Goal: Task Accomplishment & Management: Manage account settings

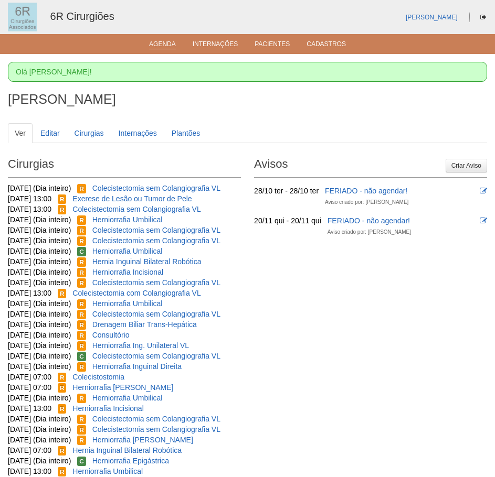
click at [163, 48] on link "Agenda" at bounding box center [162, 44] width 27 height 9
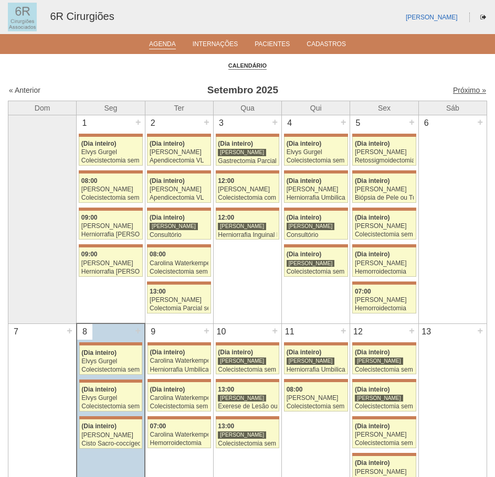
click at [454, 94] on link "Próximo »" at bounding box center [469, 90] width 33 height 8
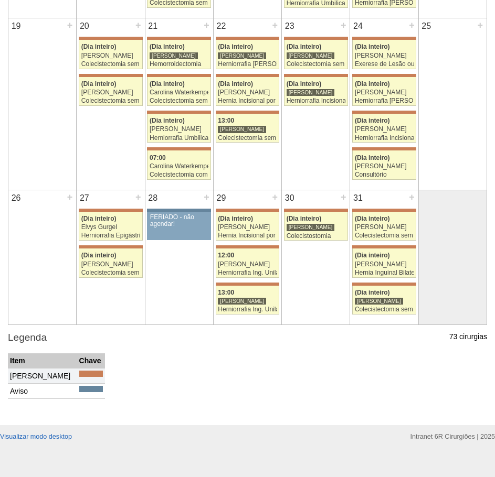
scroll to position [629, 0]
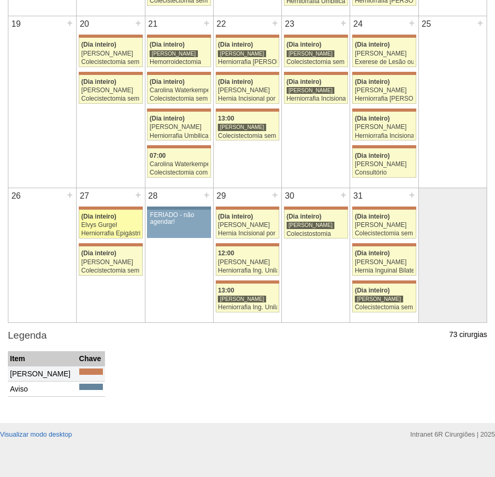
click at [121, 216] on div "(Dia inteiro)" at bounding box center [110, 216] width 59 height 7
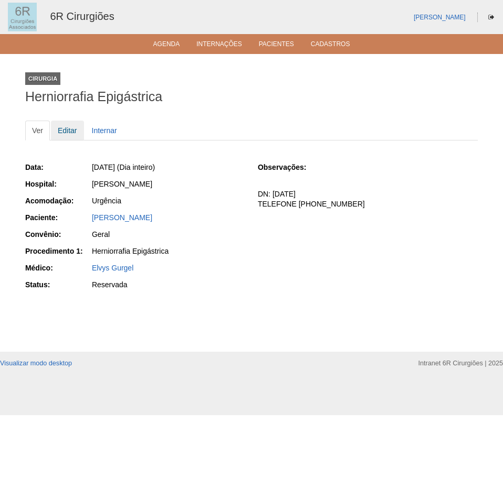
click at [71, 134] on link "Editar" at bounding box center [67, 131] width 33 height 20
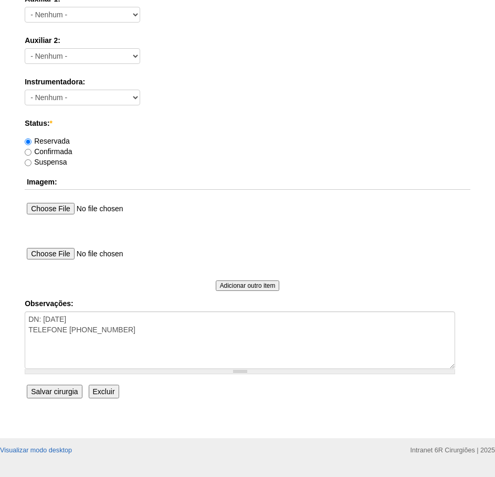
scroll to position [568, 0]
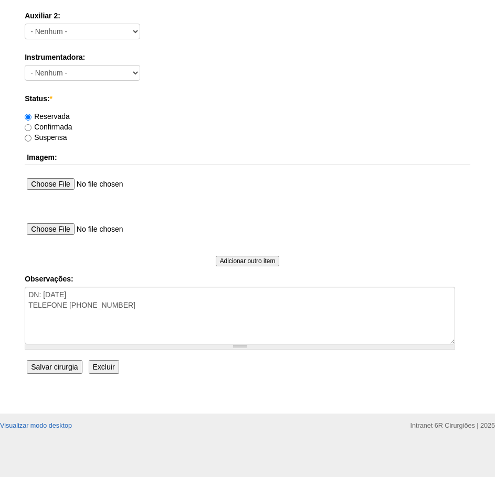
click at [109, 370] on input "Excluir" at bounding box center [104, 367] width 30 height 14
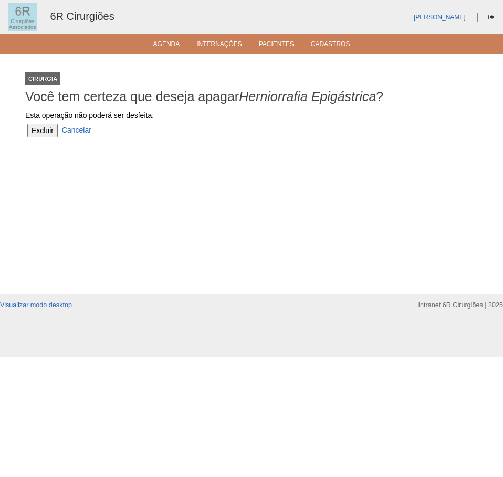
click at [38, 132] on input "Excluir" at bounding box center [42, 131] width 30 height 14
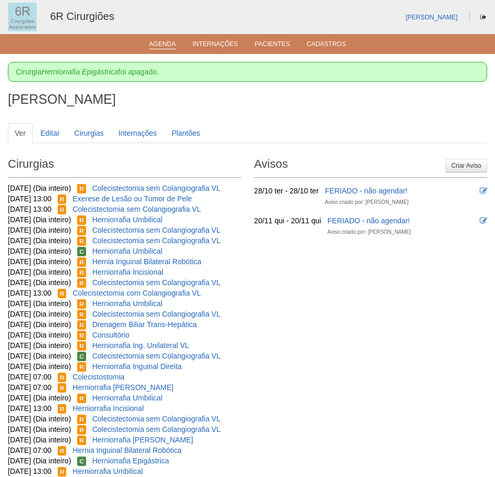
click at [169, 44] on link "Agenda" at bounding box center [162, 44] width 27 height 9
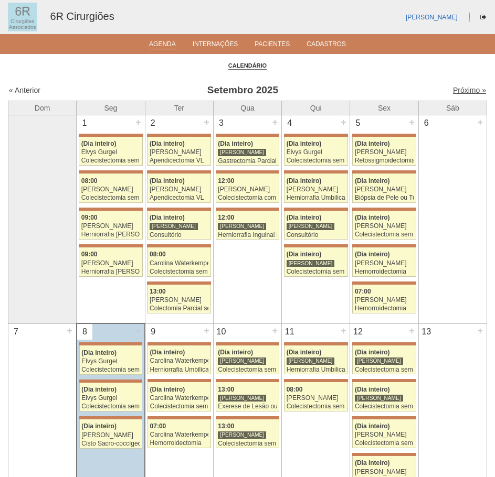
click at [462, 92] on link "Próximo »" at bounding box center [469, 90] width 33 height 8
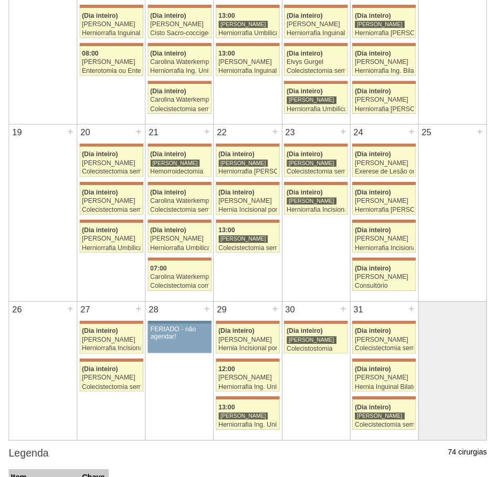
scroll to position [525, 0]
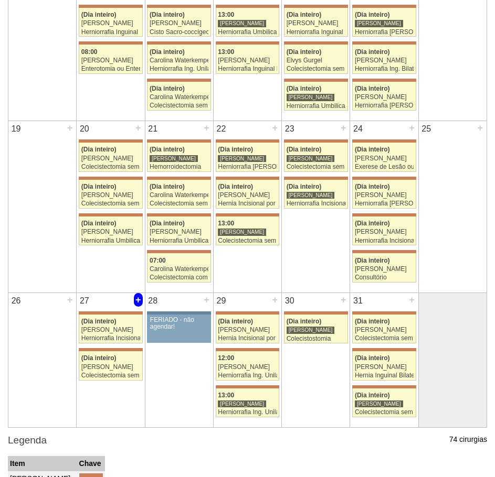
click at [138, 300] on div "+" at bounding box center [138, 300] width 9 height 14
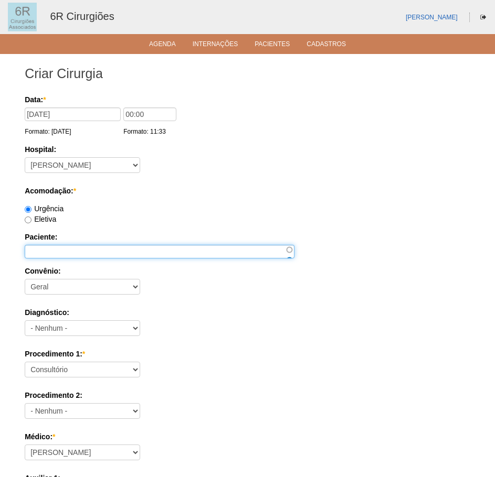
click at [51, 247] on input "Paciente:" at bounding box center [160, 252] width 270 height 14
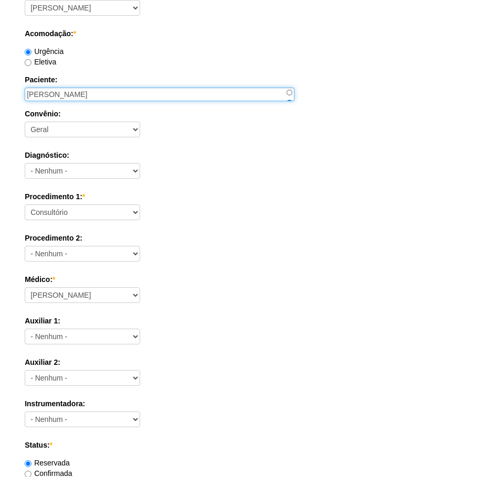
type input "JOSIMAR PINHEIRO DA SILVA"
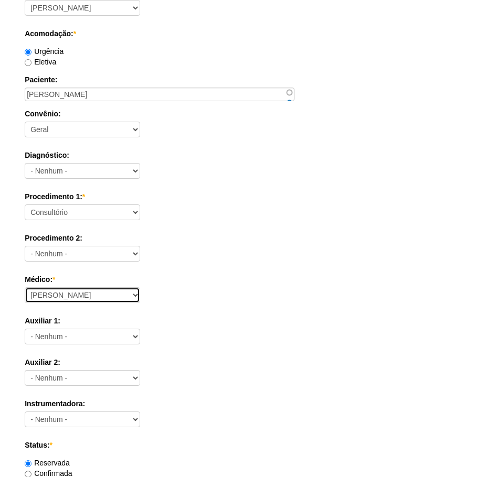
click at [95, 291] on select "Aline Zanon Bariatricas Bruno Bulisani Bruno Oliveira Carolina Waterkemper Elvy…" at bounding box center [82, 295] width 115 height 16
select select "70"
click at [25, 287] on select "Aline Zanon Bariatricas Bruno Bulisani Bruno Oliveira Carolina Waterkemper Elvy…" at bounding box center [82, 295] width 115 height 16
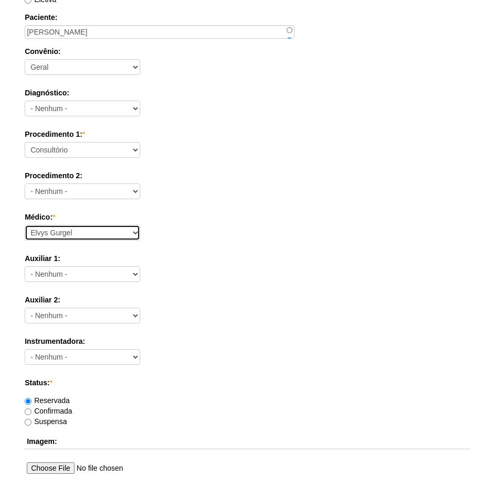
scroll to position [459, 0]
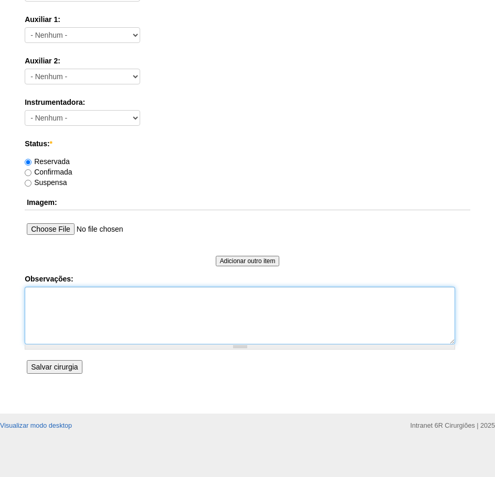
click at [94, 321] on textarea "Observações:" at bounding box center [240, 316] width 430 height 58
type textarea "[MEDICAL_DATA] INGUINAL DIREITA - DR [PERSON_NAME]"
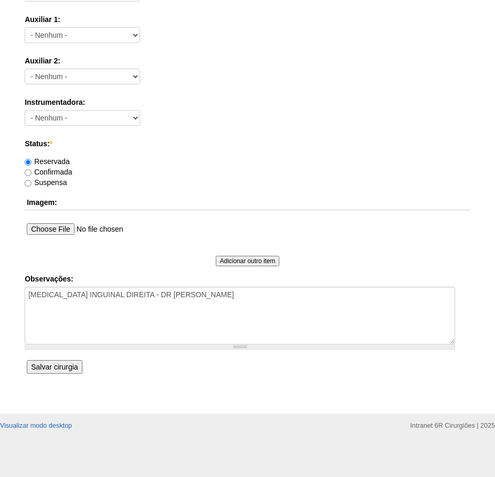
click at [67, 372] on input "Salvar cirurgia" at bounding box center [54, 367] width 55 height 14
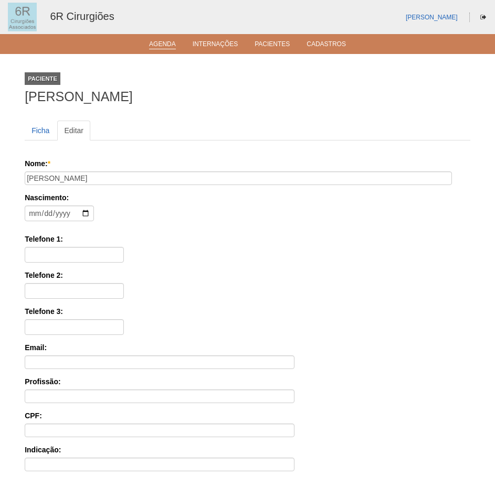
click at [164, 39] on li "Agenda" at bounding box center [162, 43] width 41 height 8
click at [161, 42] on link "Agenda" at bounding box center [162, 44] width 27 height 9
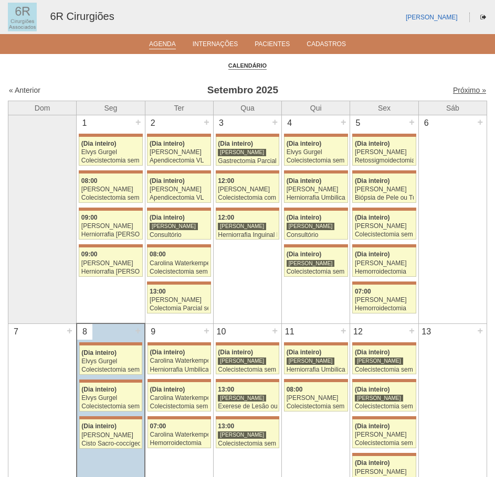
click at [462, 88] on link "Próximo »" at bounding box center [469, 90] width 33 height 8
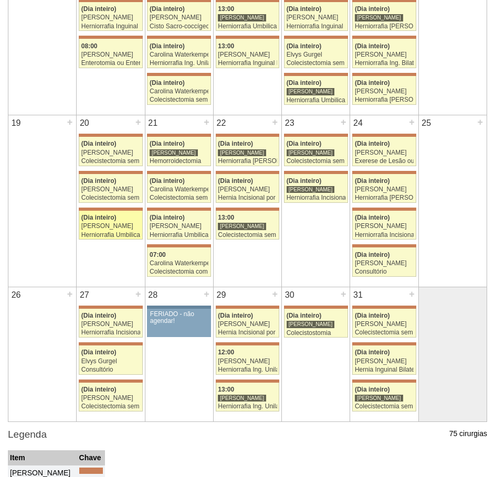
scroll to position [638, 0]
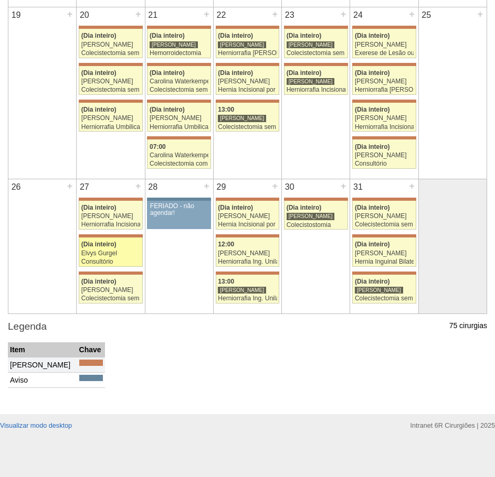
click at [110, 246] on span "(Dia inteiro)" at bounding box center [98, 244] width 35 height 7
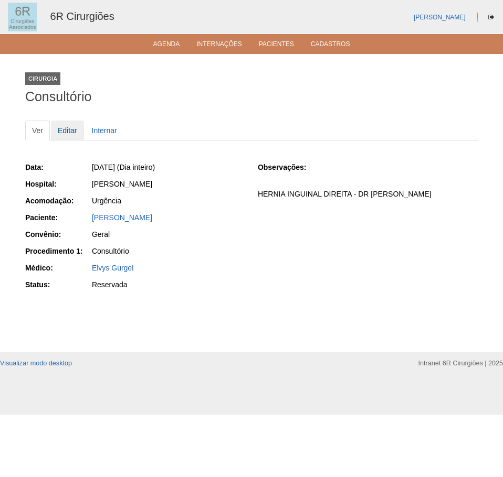
click at [76, 130] on link "Editar" at bounding box center [67, 131] width 33 height 20
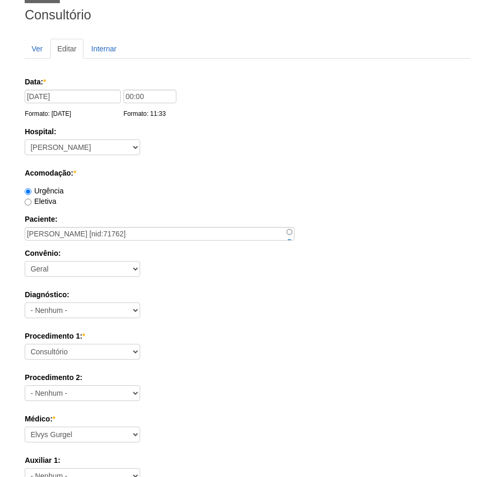
scroll to position [157, 0]
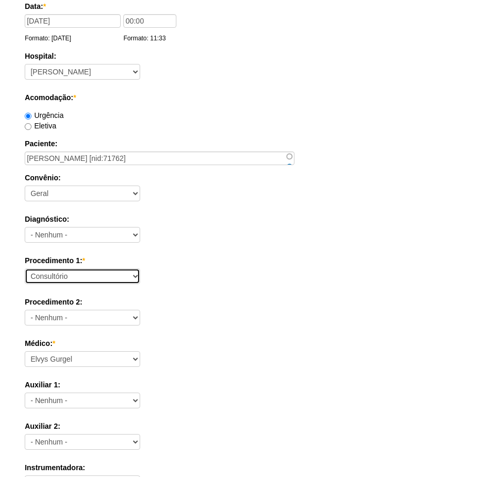
click at [56, 271] on select "Consultório Abscesso Hepático - Drenagem Abscesso perianal Amputação Abdômino P…" at bounding box center [82, 277] width 115 height 16
select select "66565"
click at [25, 269] on select "Consultório Abscesso Hepático - Drenagem Abscesso perianal Amputação Abdômino P…" at bounding box center [82, 277] width 115 height 16
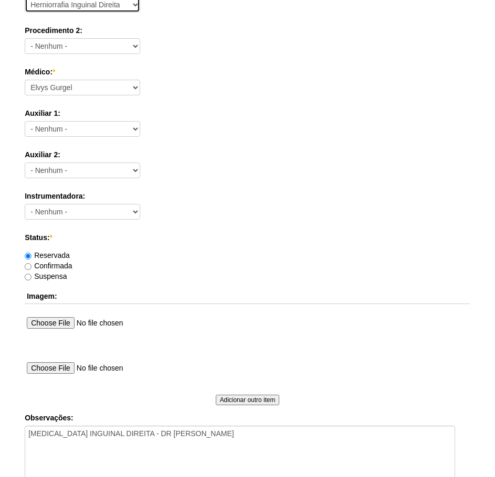
scroll to position [568, 0]
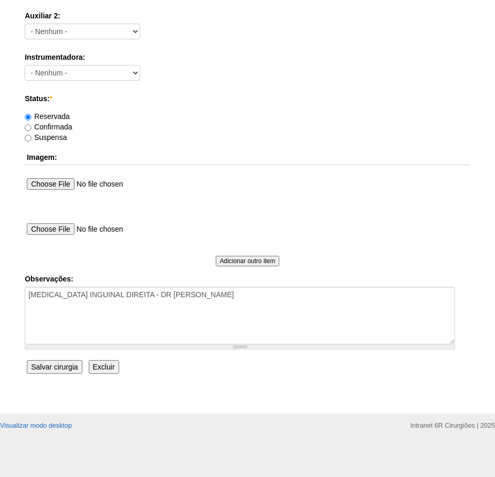
click at [38, 364] on input "Salvar cirurgia" at bounding box center [54, 367] width 55 height 14
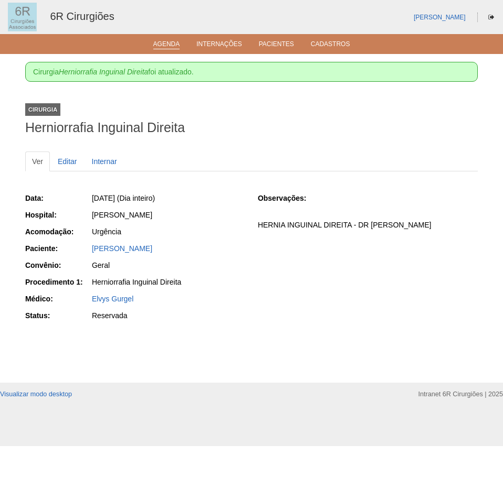
click at [167, 45] on link "Agenda" at bounding box center [166, 44] width 27 height 9
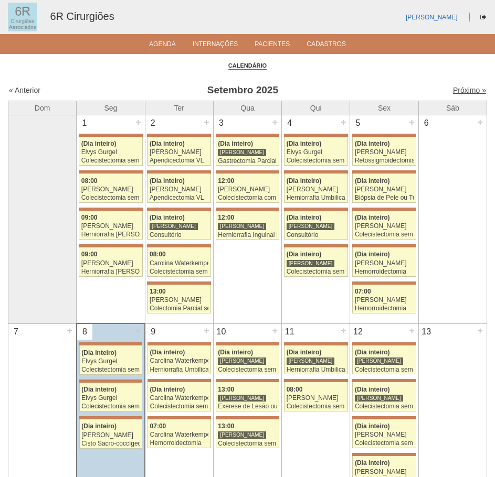
click at [466, 91] on link "Próximo »" at bounding box center [469, 90] width 33 height 8
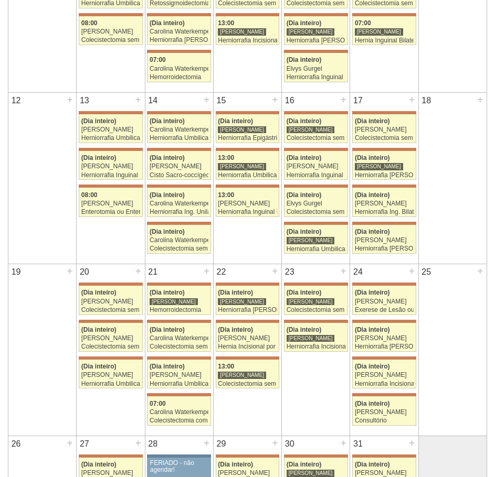
scroll to position [586, 0]
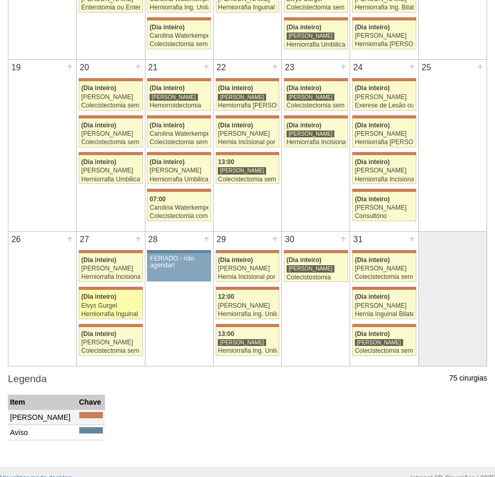
click at [87, 298] on span "(Dia inteiro)" at bounding box center [98, 296] width 35 height 7
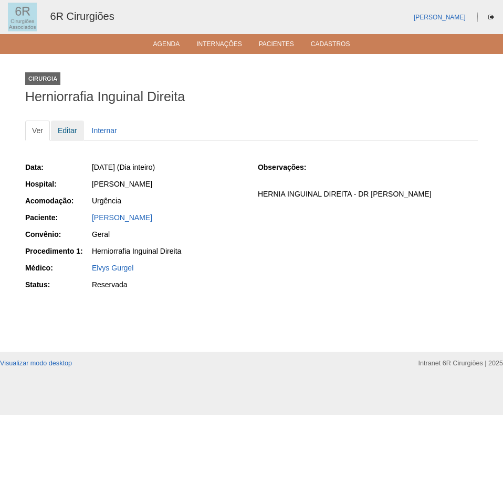
click at [69, 136] on link "Editar" at bounding box center [67, 131] width 33 height 20
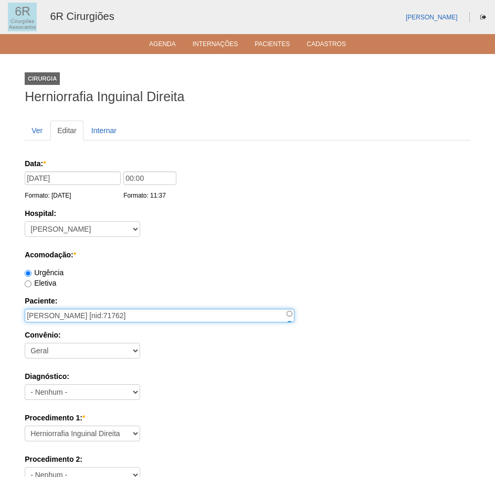
click at [46, 317] on input "[PERSON_NAME] [nid:71762]" at bounding box center [160, 316] width 270 height 14
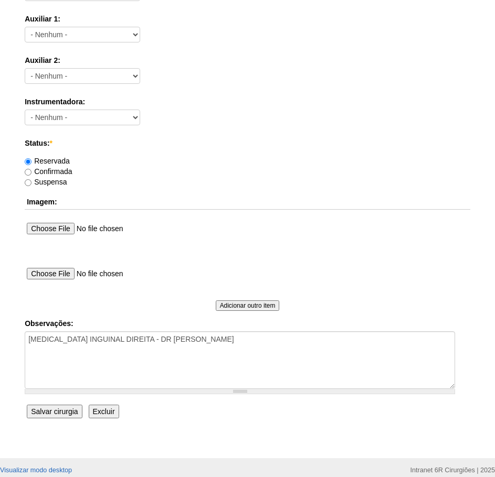
scroll to position [568, 0]
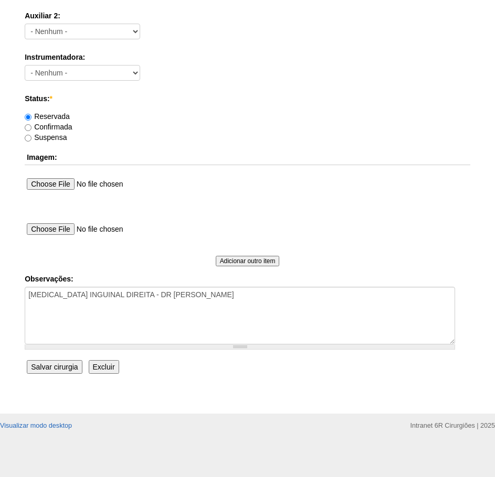
type input "[PERSON_NAME] [nid:71762]"
click at [48, 369] on input "Salvar cirurgia" at bounding box center [54, 367] width 55 height 14
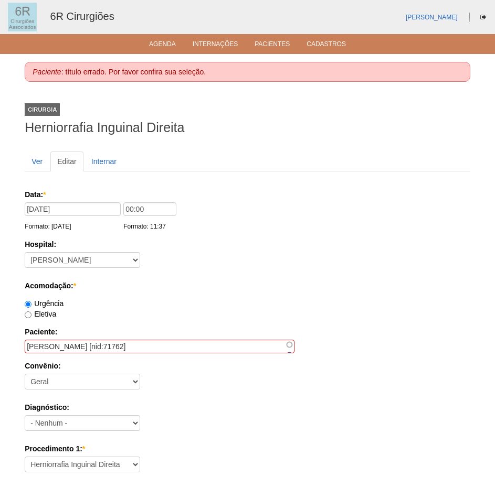
click at [285, 230] on div "Data: * 27/10/2025 Formato: 08/09/2025 00:00 Formato: 11:37" at bounding box center [246, 210] width 442 height 42
click at [176, 351] on input "JOSMAR PINHEIRO DA SILVA [nid:71762]" at bounding box center [160, 347] width 270 height 14
type input "JOSMAR PINHEIRO DA SILVA"
click at [293, 264] on div "Hospital: - Nenhum - Maria Braido" at bounding box center [247, 256] width 445 height 34
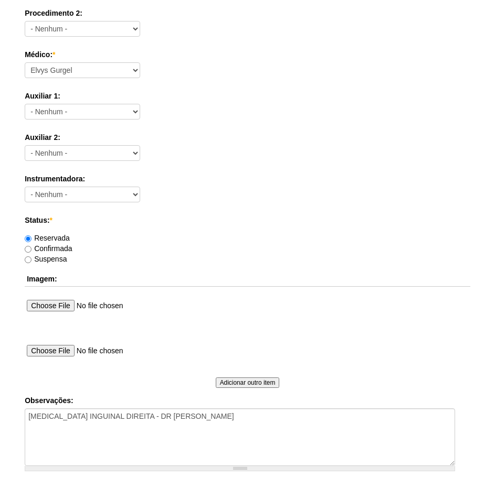
scroll to position [599, 0]
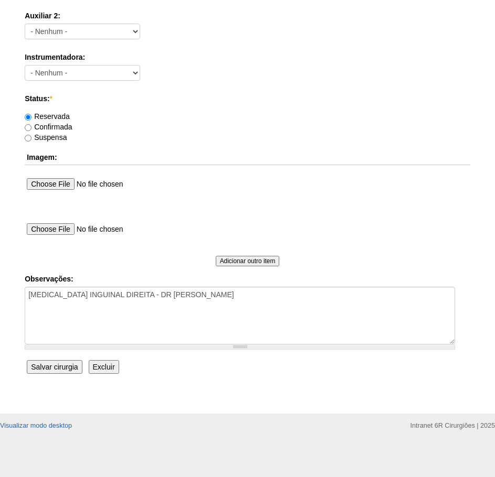
click at [53, 369] on input "Salvar cirurgia" at bounding box center [54, 367] width 55 height 14
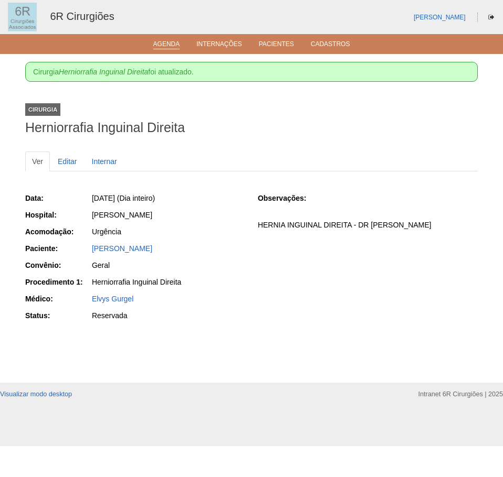
click at [167, 44] on link "Agenda" at bounding box center [166, 44] width 27 height 9
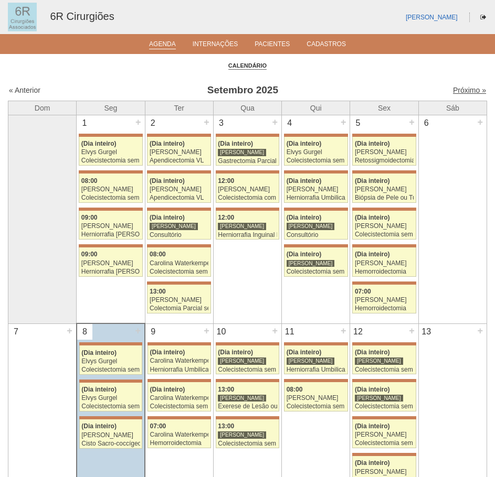
click at [462, 89] on link "Próximo »" at bounding box center [469, 90] width 33 height 8
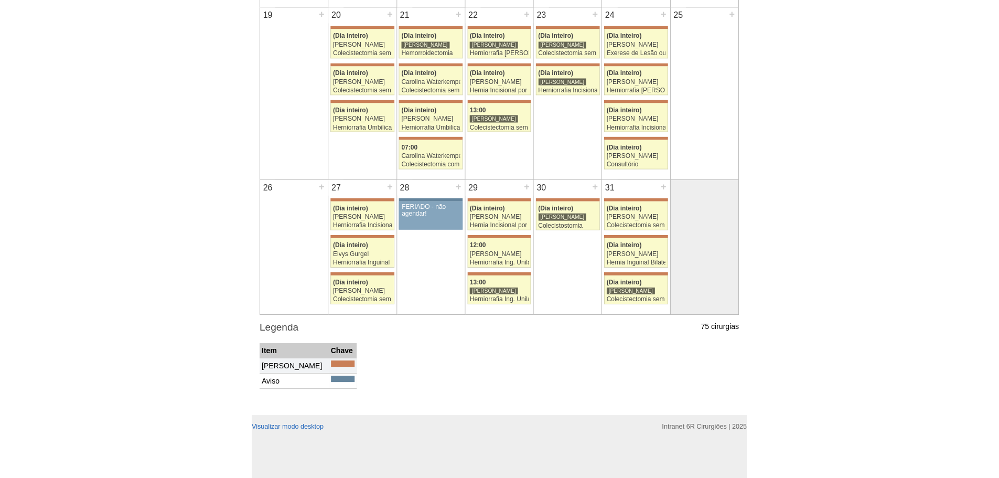
scroll to position [642, 0]
